Goal: Information Seeking & Learning: Learn about a topic

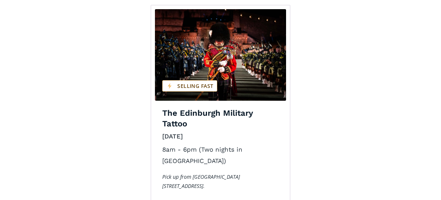
scroll to position [1209, 0]
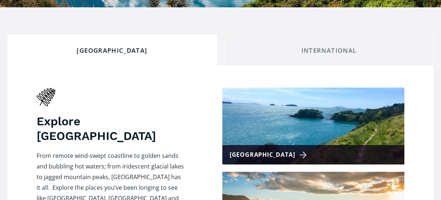
scroll to position [330, 0]
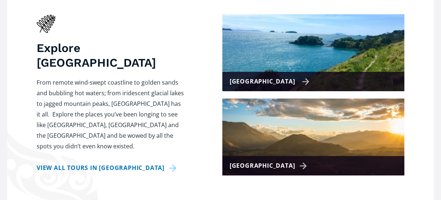
click at [291, 76] on div "[GEOGRAPHIC_DATA]" at bounding box center [270, 81] width 80 height 11
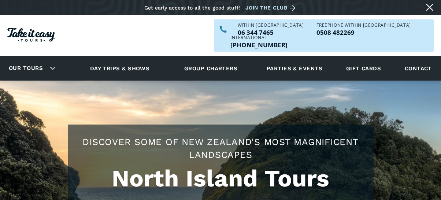
checkbox input "true"
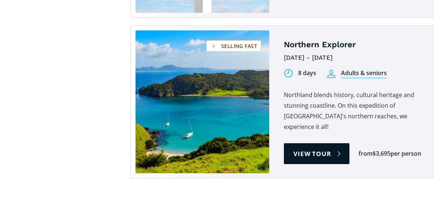
scroll to position [1356, 0]
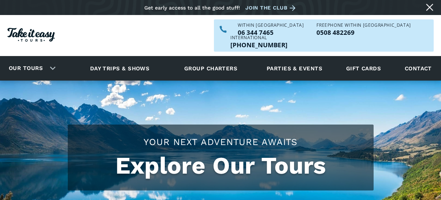
scroll to position [330, 0]
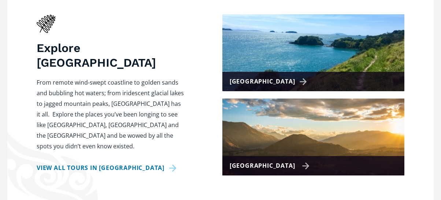
click at [289, 161] on div "[GEOGRAPHIC_DATA]" at bounding box center [270, 166] width 80 height 11
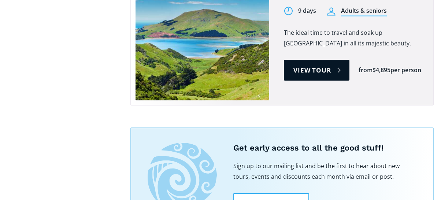
scroll to position [916, 0]
